Goal: Transaction & Acquisition: Book appointment/travel/reservation

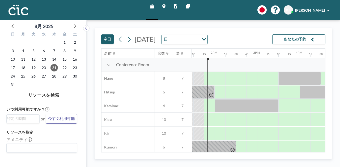
scroll to position [0, 573]
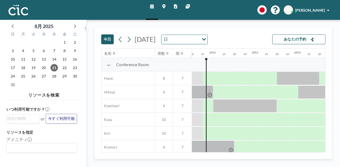
click at [109, 66] on icon at bounding box center [109, 65] width 4 height 4
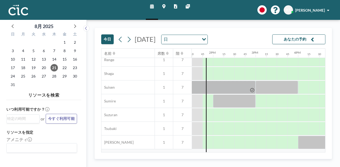
scroll to position [157, 573]
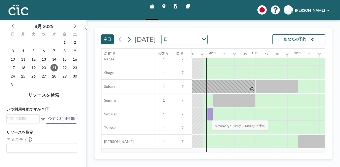
click at [207, 116] on div at bounding box center [210, 114] width 6 height 13
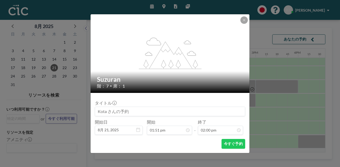
click at [207, 116] on div "タイトル 開始日 8月 21, [DATE] 開始 01:51 pm - 終了 02:00 pm" at bounding box center [170, 116] width 150 height 38
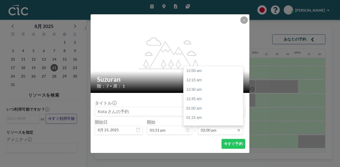
scroll to position [529, 0]
click at [216, 130] on input "02:00 pm" at bounding box center [220, 130] width 45 height 9
click at [206, 93] on div "02:30 pm" at bounding box center [214, 90] width 62 height 10
click at [218, 131] on input "02:30 pm" at bounding box center [220, 130] width 45 height 9
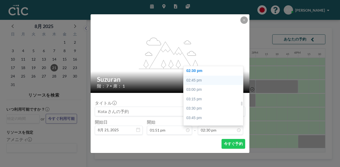
click at [203, 80] on div "02:45 pm" at bounding box center [214, 81] width 62 height 10
type input "02:45 pm"
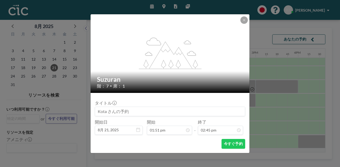
click at [131, 114] on input at bounding box center [170, 111] width 150 height 9
type input "xps[PERSON_NAME]"
click at [232, 145] on button "今すぐ予約" at bounding box center [233, 144] width 24 height 10
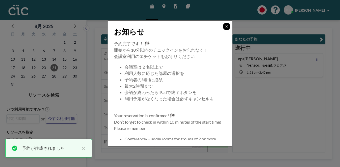
click at [226, 28] on button at bounding box center [226, 26] width 7 height 7
